Goal: Task Accomplishment & Management: Use online tool/utility

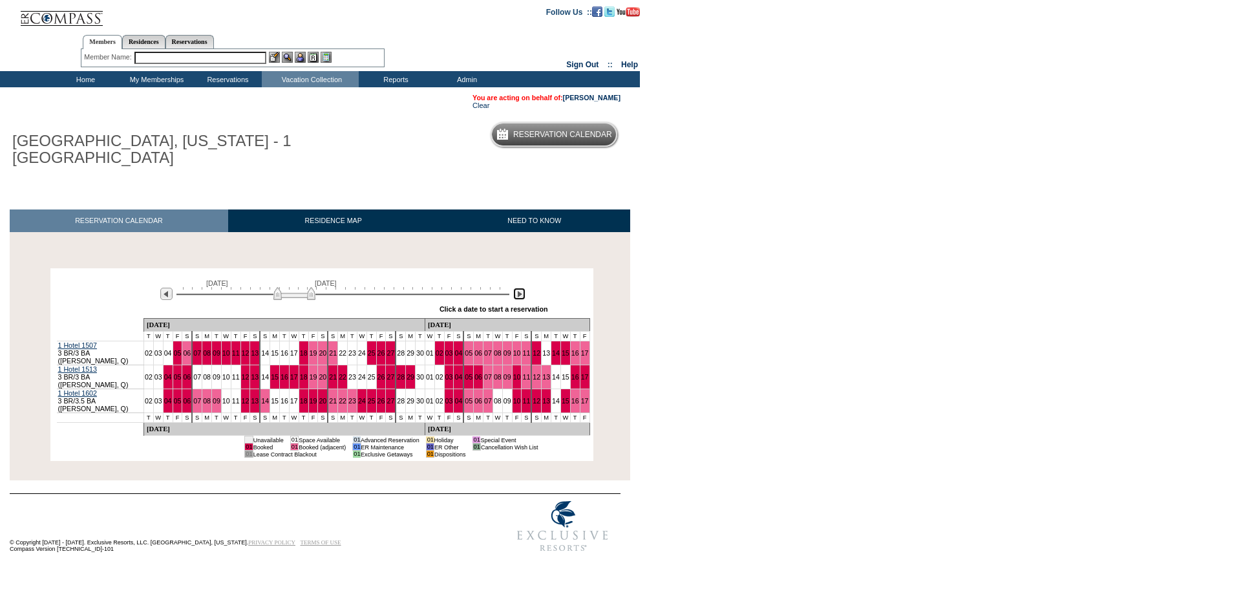
click at [520, 299] on img at bounding box center [519, 294] width 12 height 12
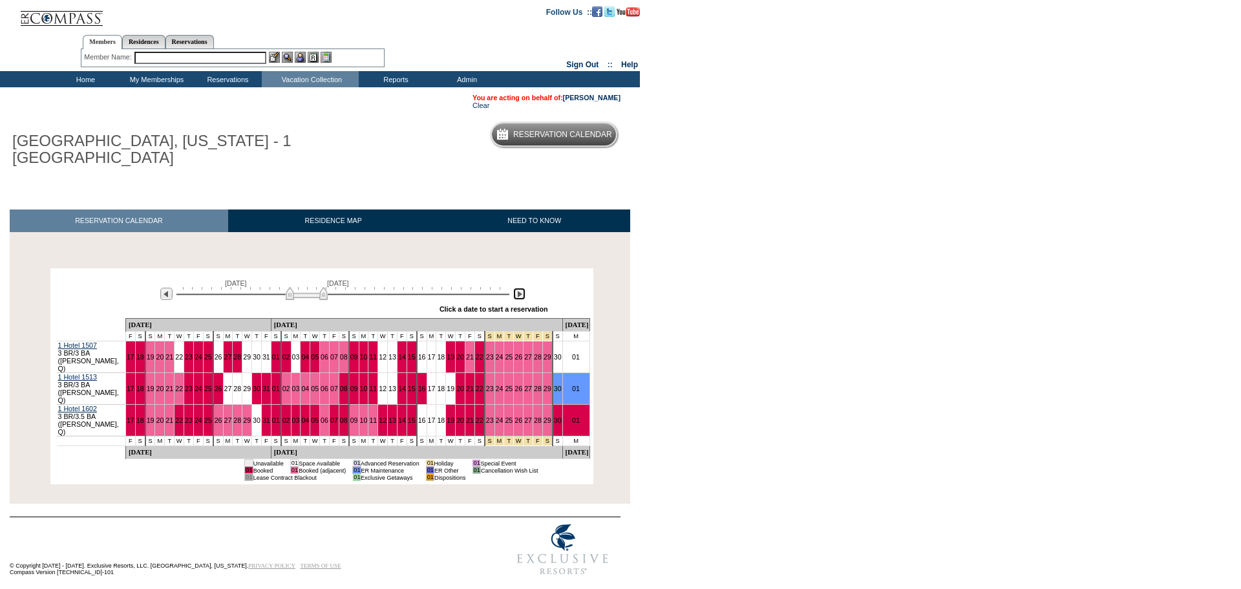
click at [519, 298] on img at bounding box center [519, 294] width 12 height 12
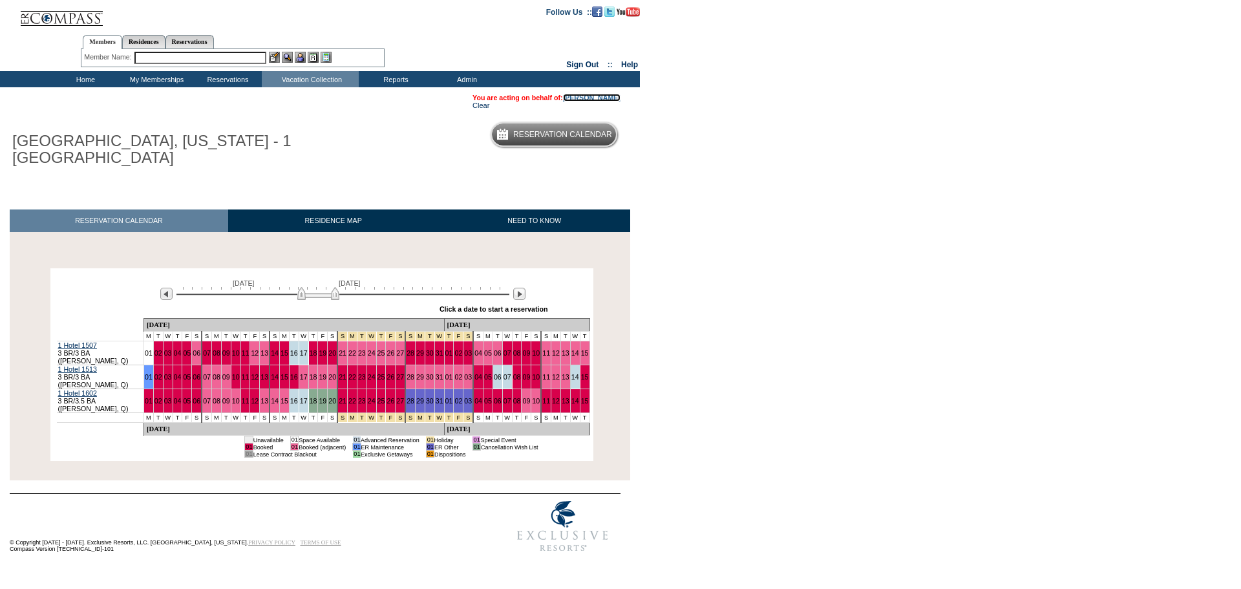
click at [614, 96] on link "[PERSON_NAME]" at bounding box center [592, 98] width 58 height 8
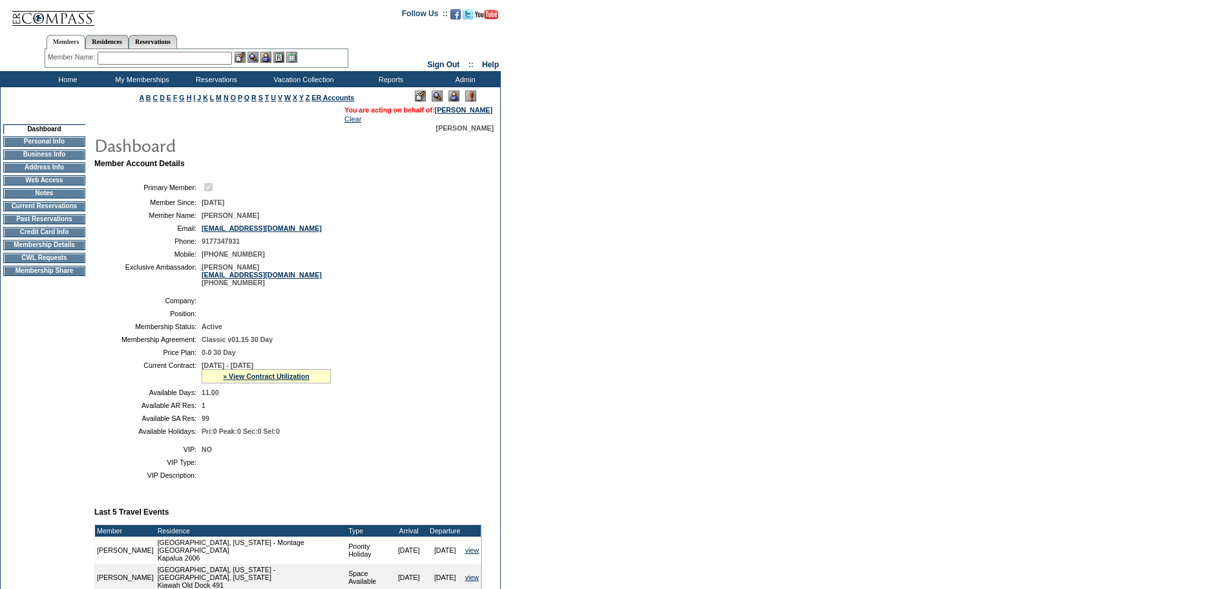
click at [59, 263] on td "CWL Requests" at bounding box center [44, 258] width 82 height 10
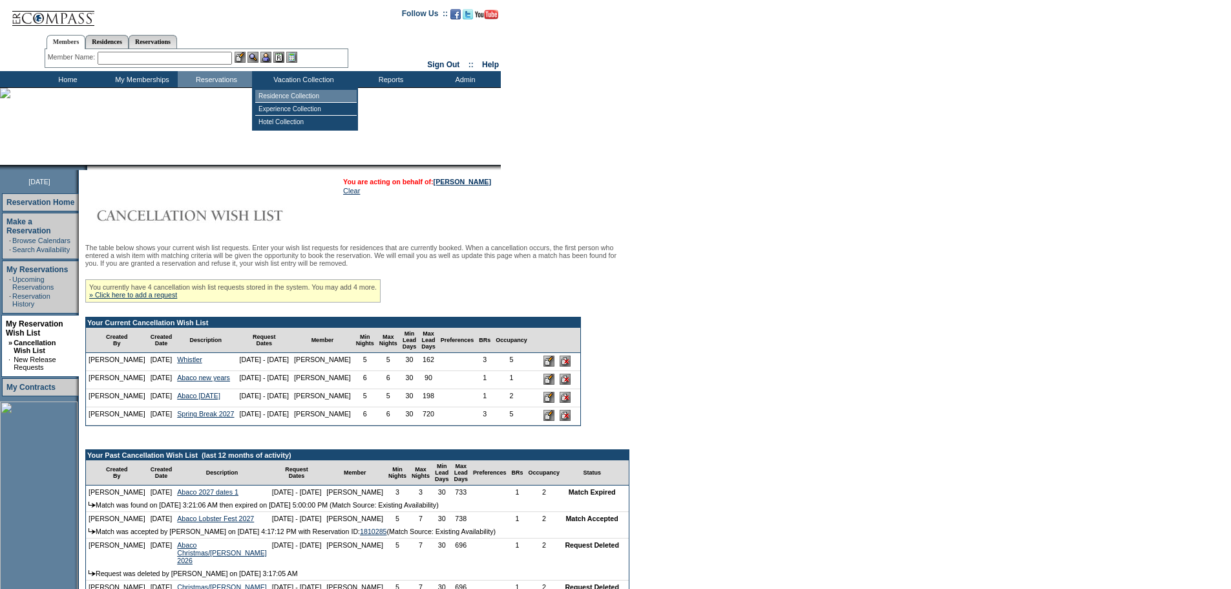
click at [298, 92] on td "Residence Collection" at bounding box center [305, 96] width 101 height 13
